Goal: Find specific page/section: Find specific page/section

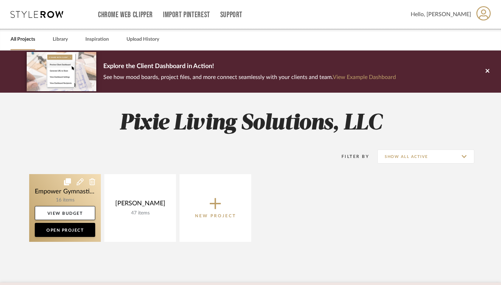
click at [80, 194] on link at bounding box center [65, 208] width 72 height 68
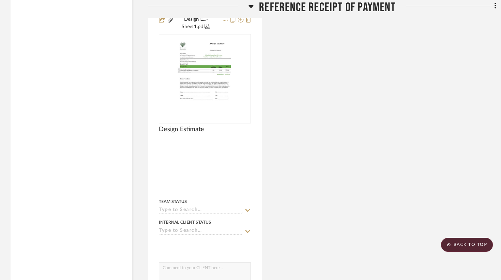
scroll to position [2972, 0]
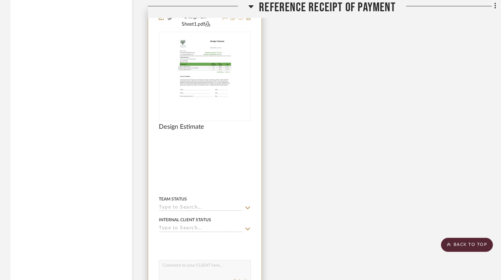
click at [212, 63] on img "0" at bounding box center [205, 76] width 68 height 88
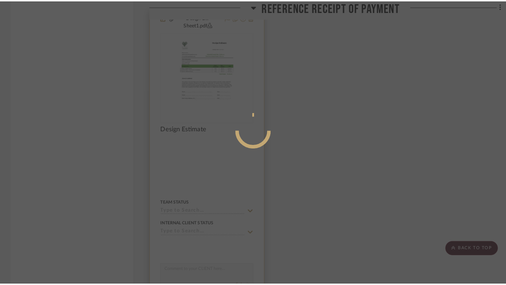
scroll to position [0, 0]
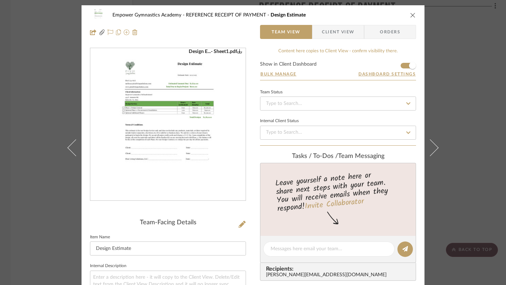
click at [410, 13] on icon "close" at bounding box center [413, 15] width 6 height 6
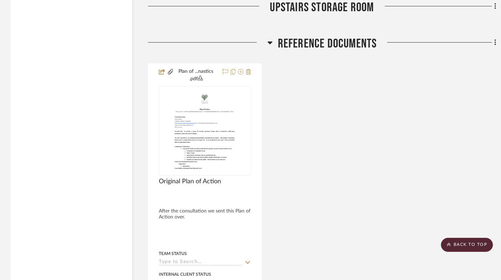
scroll to position [2564, 0]
